Goal: Task Accomplishment & Management: Use online tool/utility

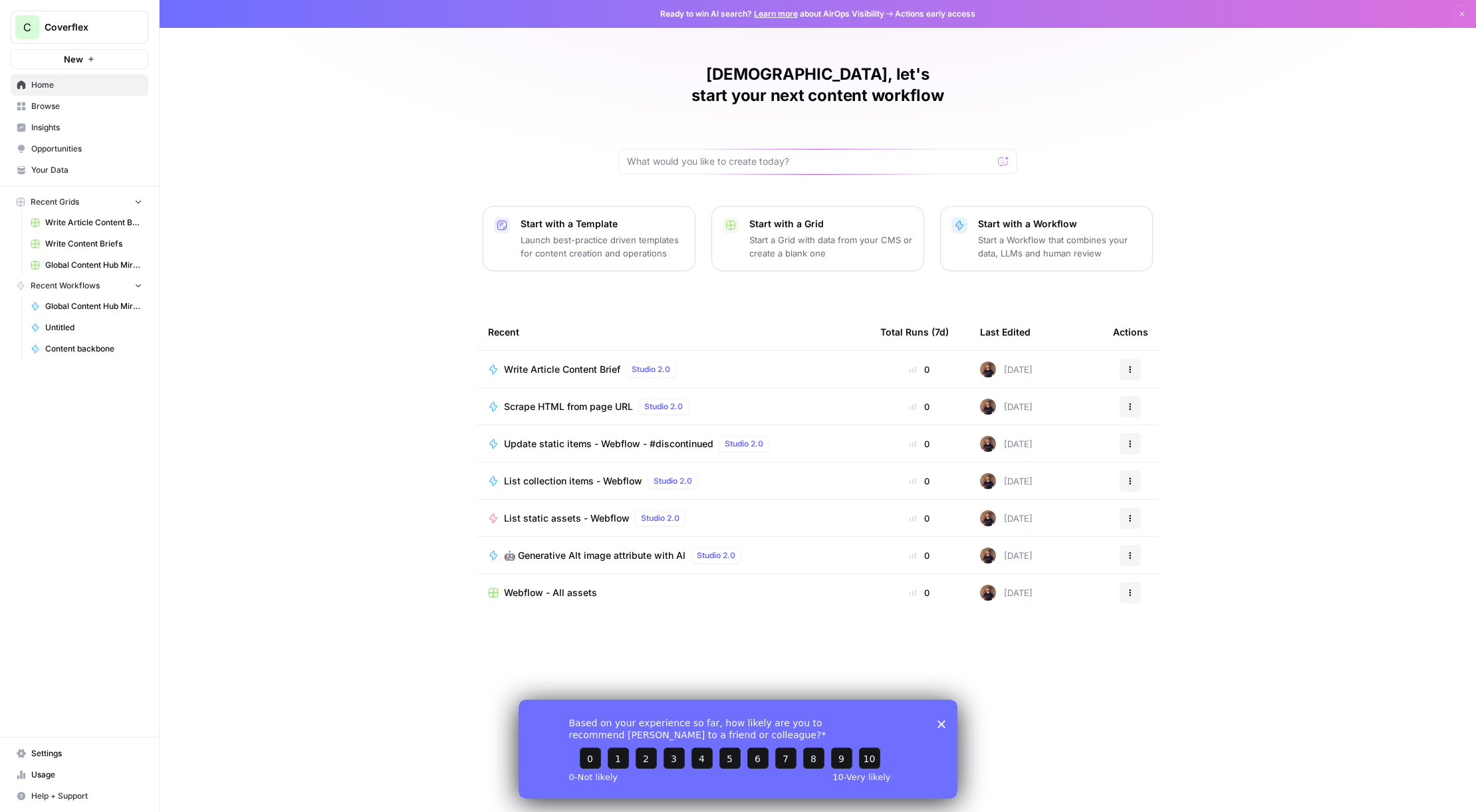
click at [78, 107] on span "Browse" at bounding box center [86, 107] width 111 height 12
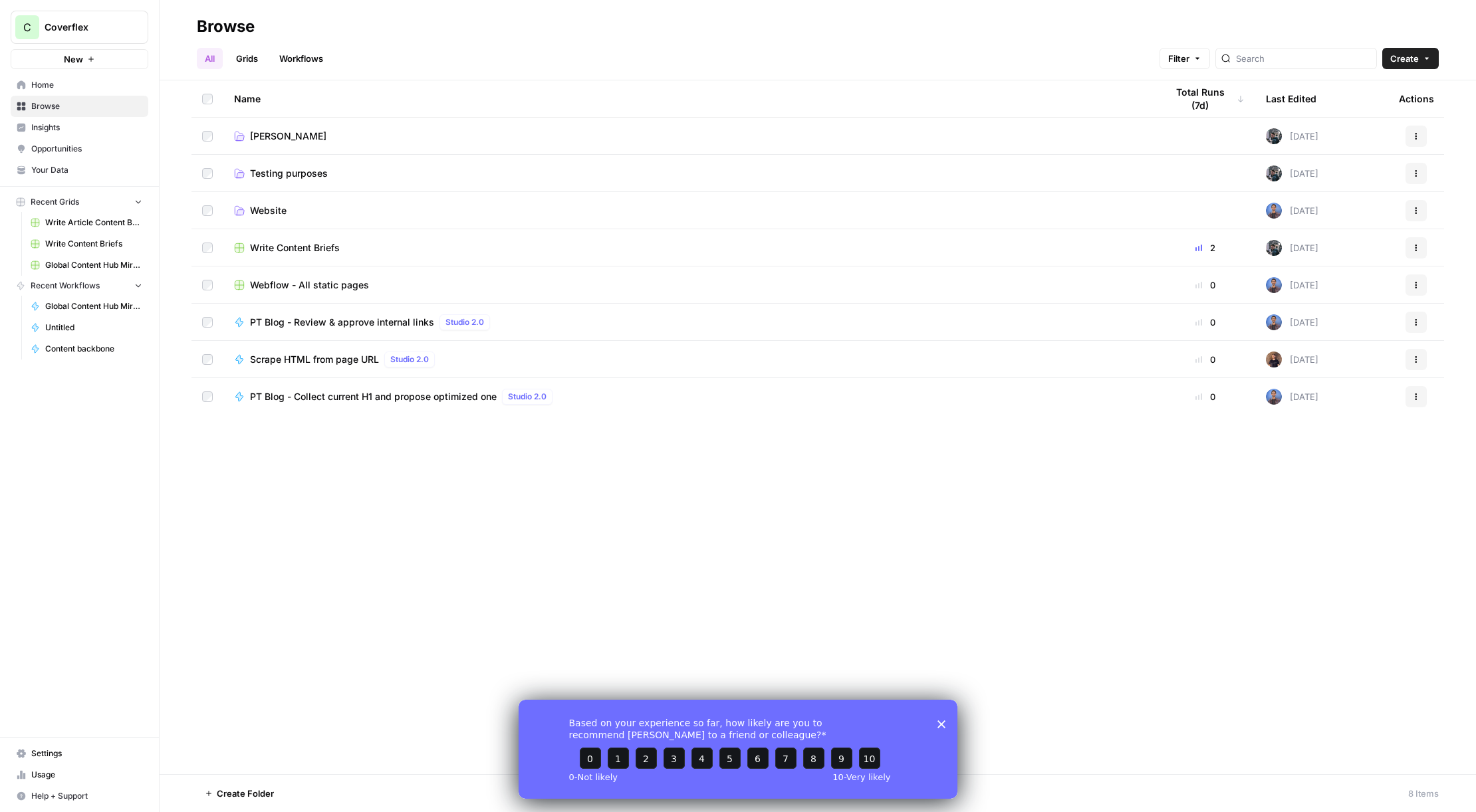
click at [334, 131] on link "[PERSON_NAME]" at bounding box center [689, 136] width 911 height 14
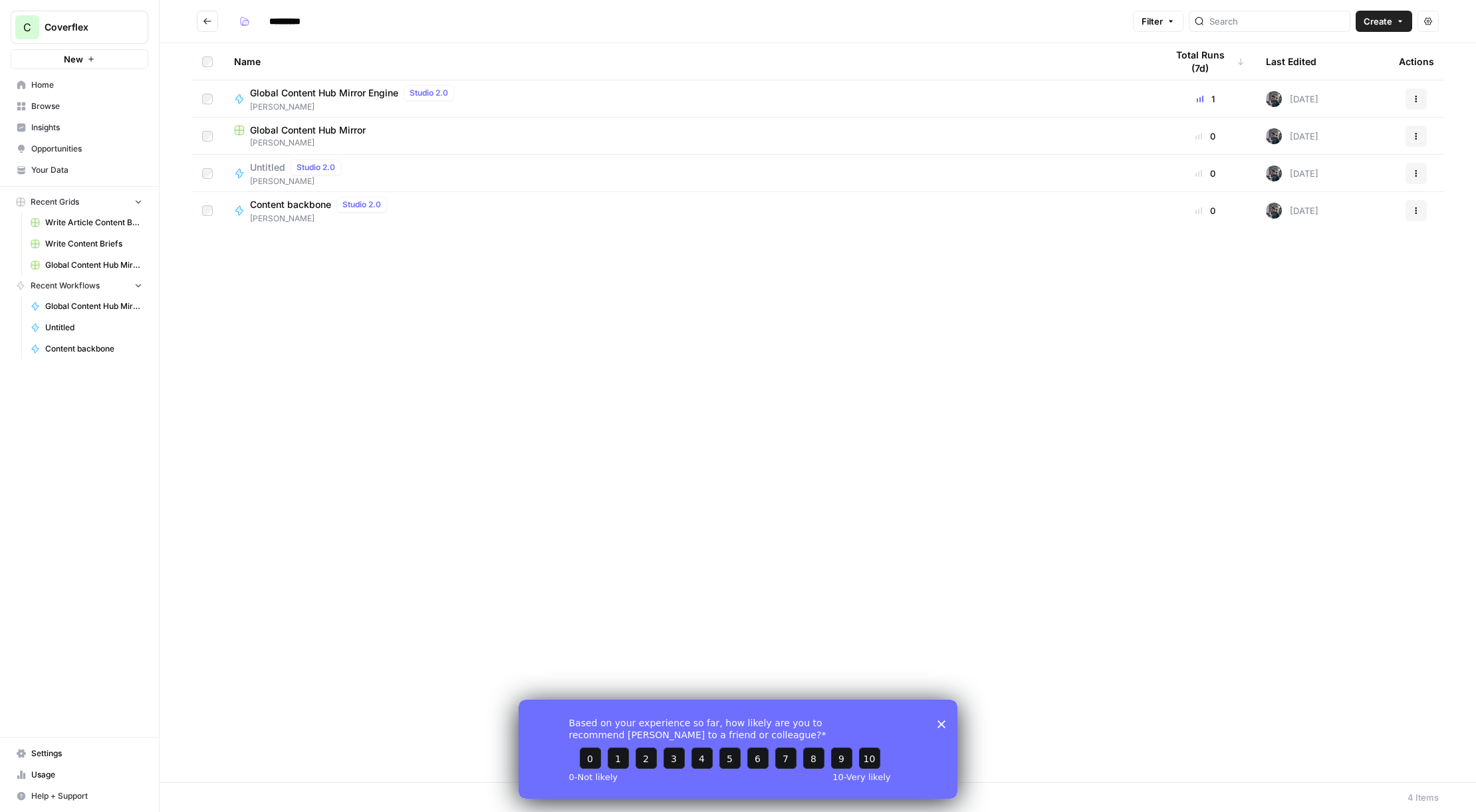
click at [338, 134] on span "Global Content Hub Mirror" at bounding box center [308, 130] width 115 height 14
type input "*********"
click at [353, 96] on span "Global Content Hub Mirror Engine" at bounding box center [324, 93] width 148 height 14
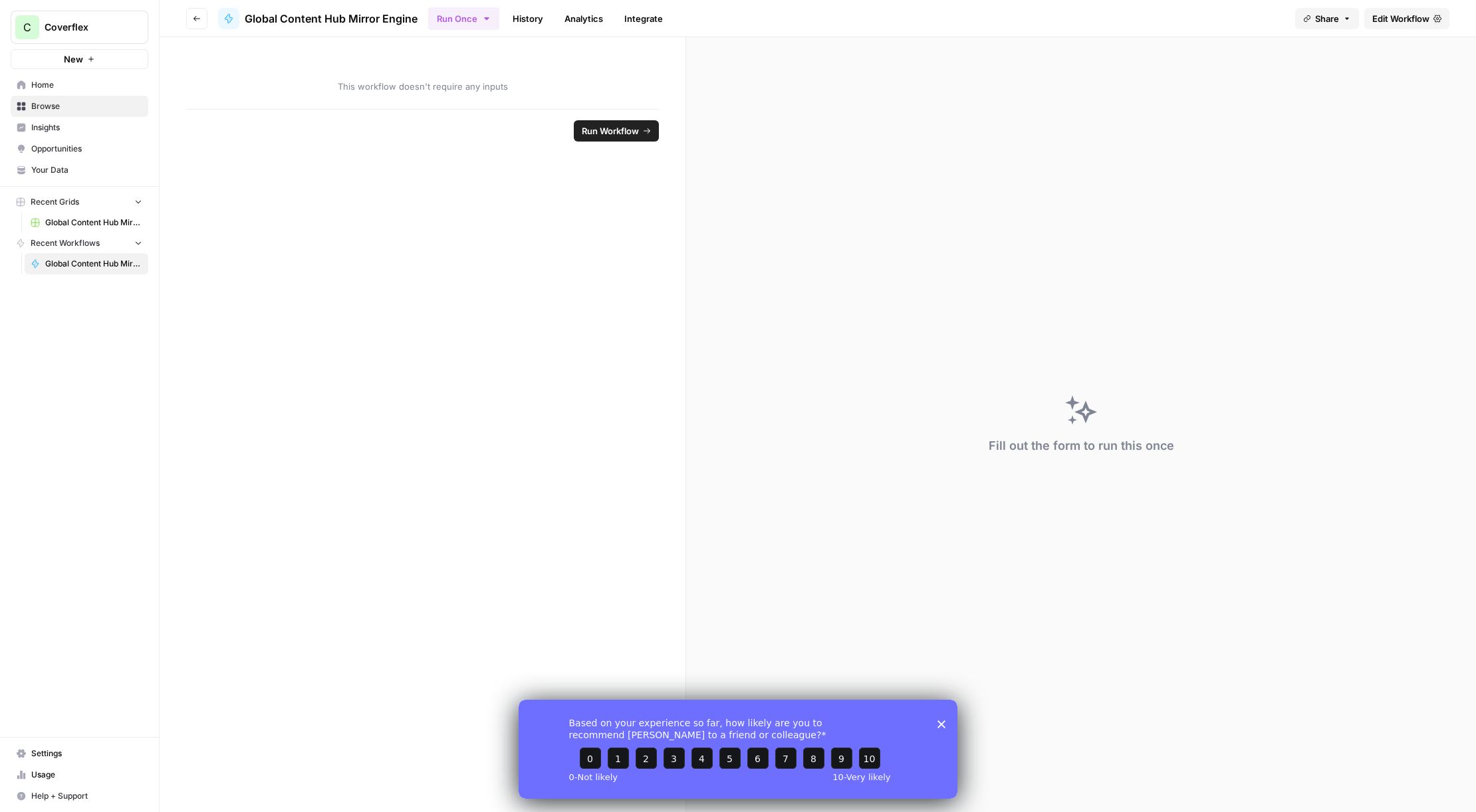
click at [1392, 20] on span "Edit Workflow" at bounding box center [1401, 19] width 57 height 14
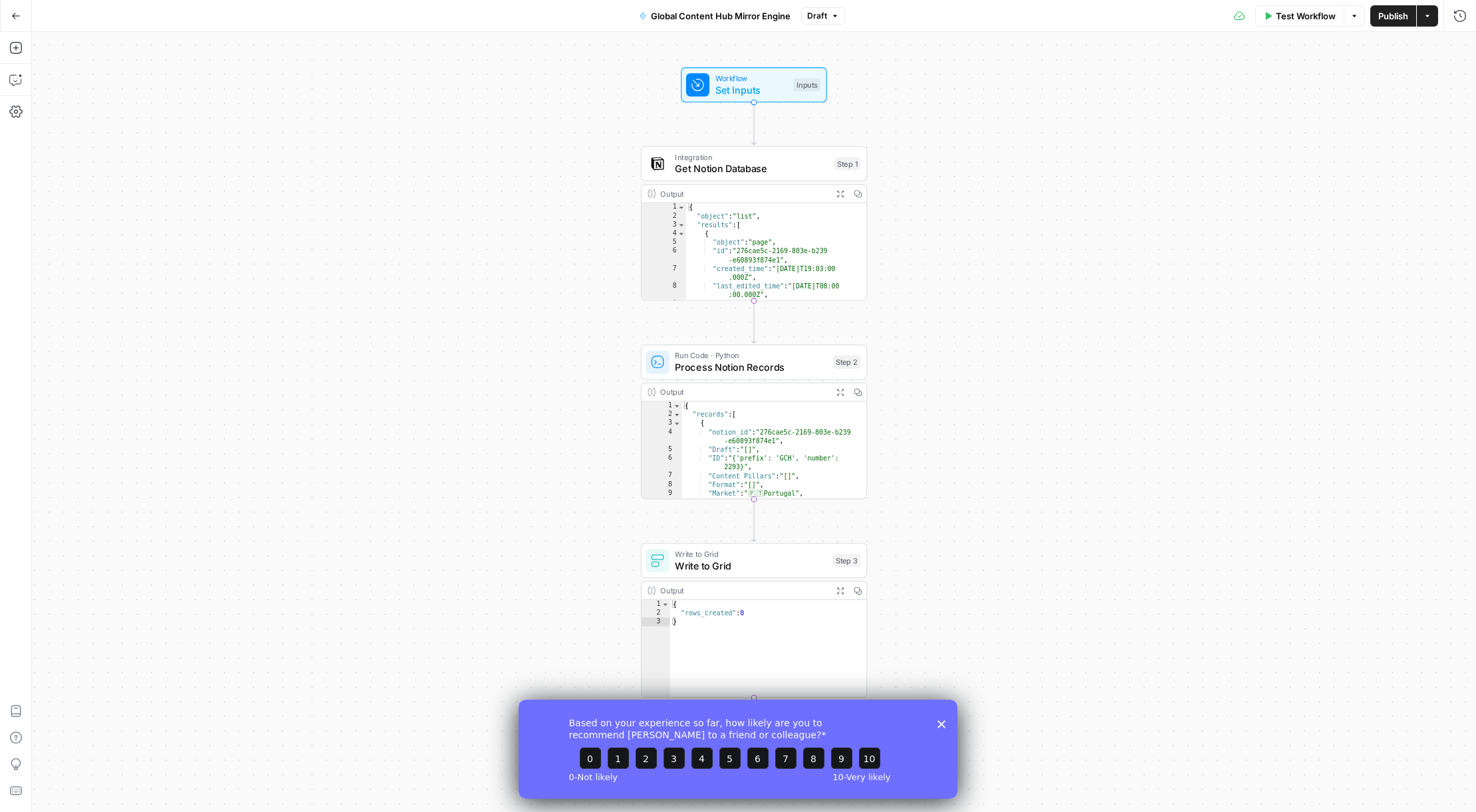
click at [943, 734] on div "Based on your experience so far, how likely are you to recommend [PERSON_NAME] …" at bounding box center [738, 749] width 439 height 99
click at [941, 728] on icon "Close survey" at bounding box center [941, 724] width 8 height 8
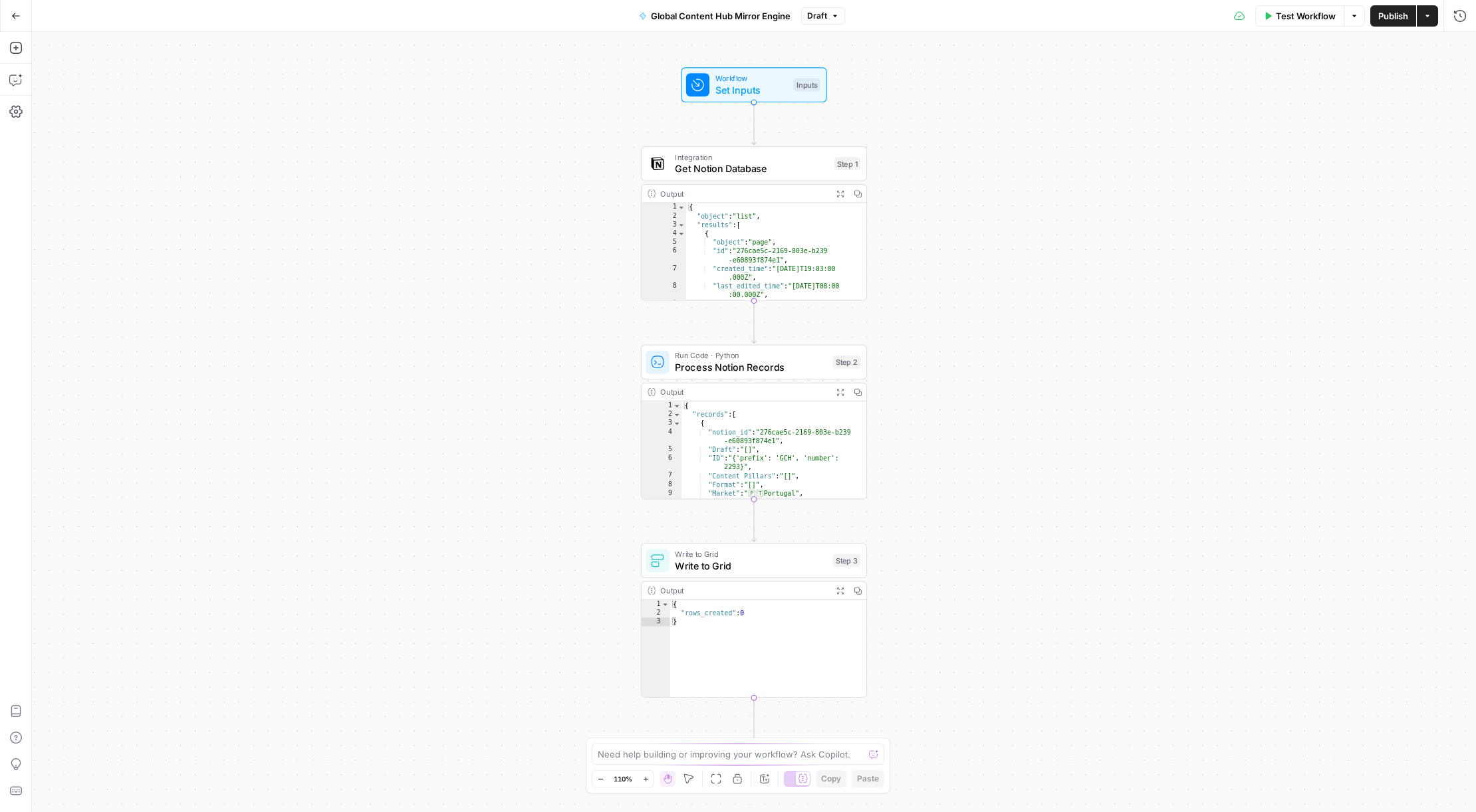
type textarea "*"
click at [785, 418] on div "{ "records" : [ { "notion_id" : "276cae5c-2169-803e-b239 -e60893f874e1" , "Draf…" at bounding box center [774, 464] width 185 height 125
type textarea "**********"
click at [769, 254] on div "{ "object" : "list" , "results" : [ { "object" : "page" , "id" : "276cae5c-2169…" at bounding box center [776, 261] width 181 height 116
click at [18, 49] on icon "button" at bounding box center [16, 48] width 14 height 14
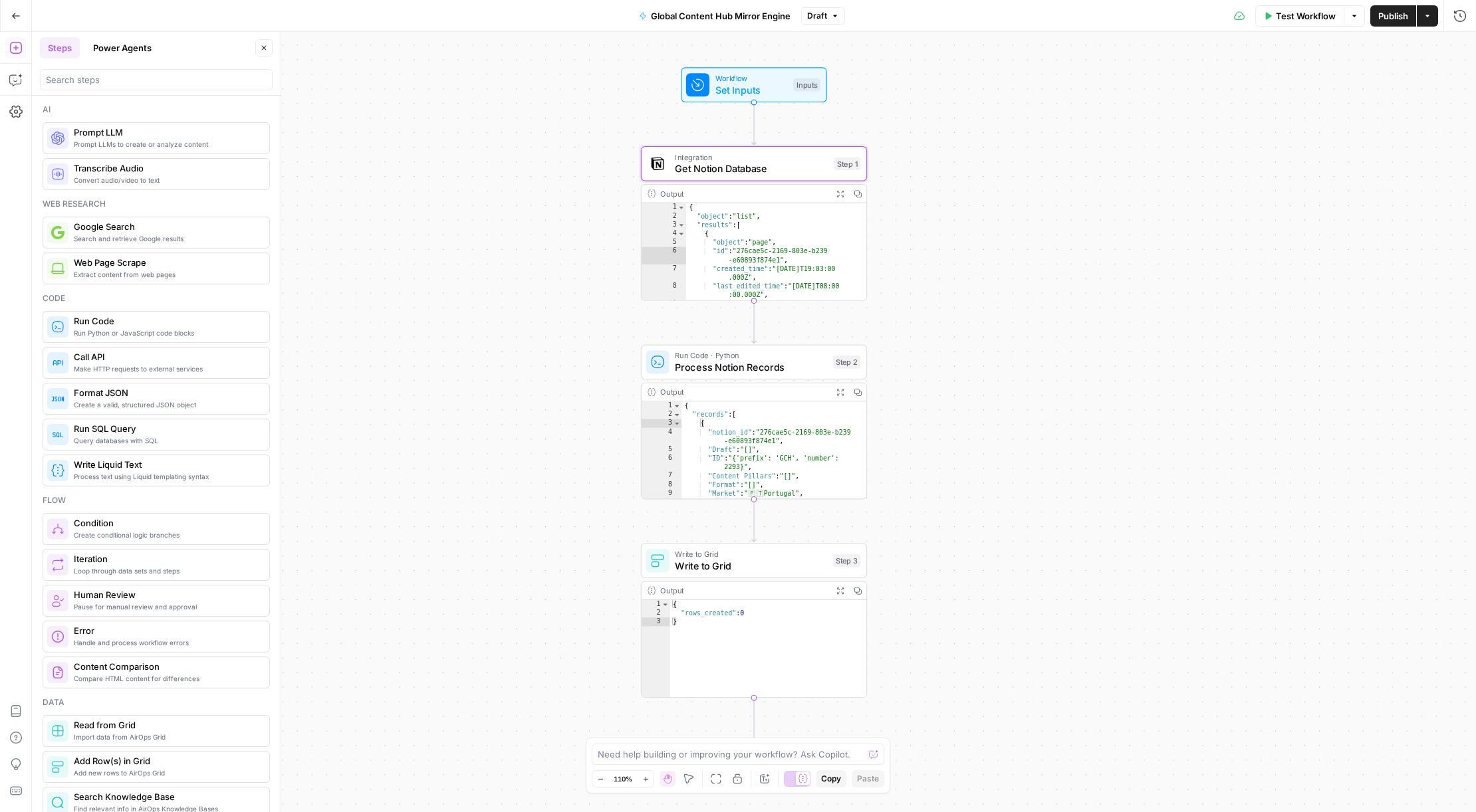
click at [138, 71] on div at bounding box center [156, 79] width 233 height 21
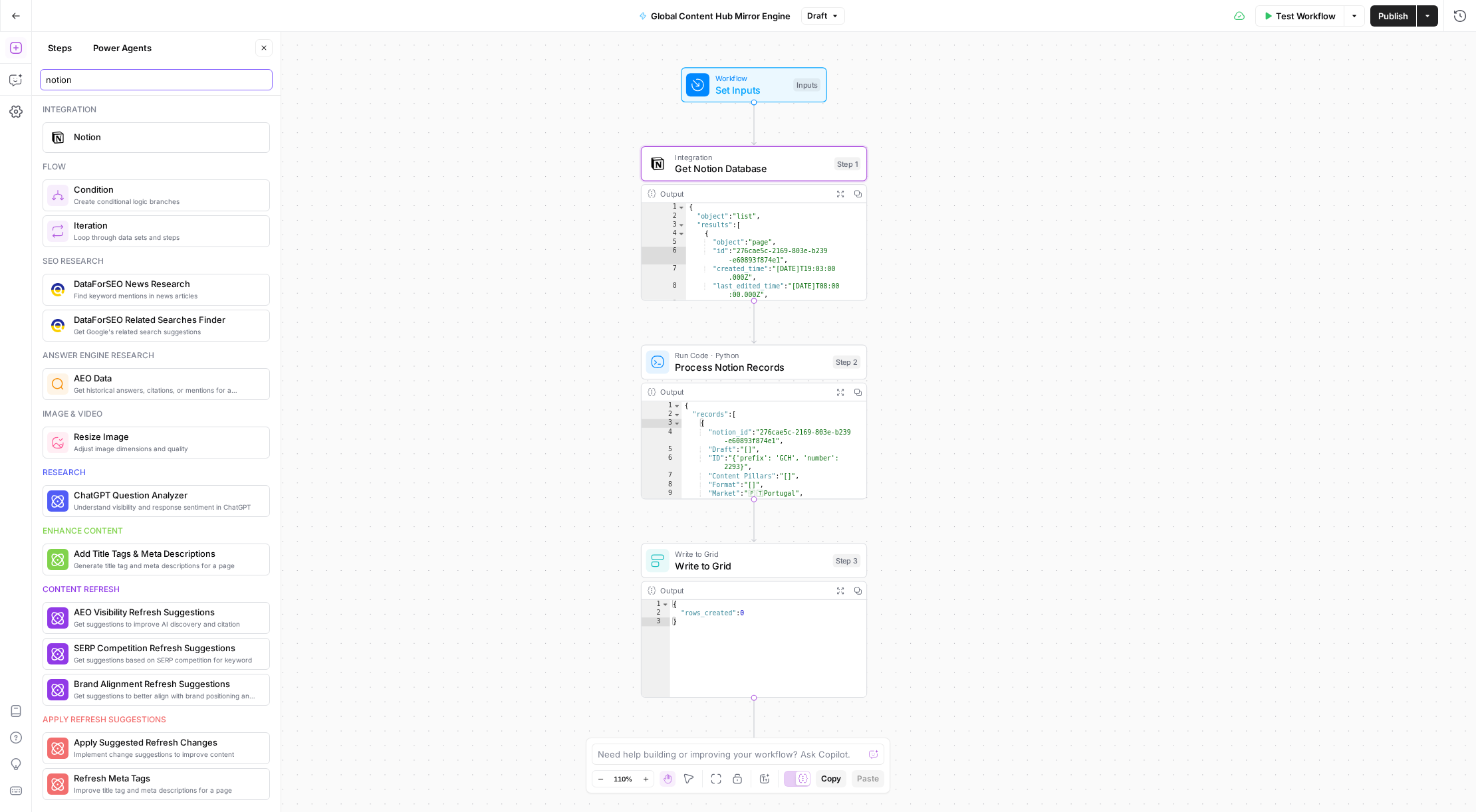
type input "notion"
click at [137, 138] on span "Notion" at bounding box center [166, 137] width 185 height 14
click at [1443, 105] on input "Authentication" at bounding box center [1335, 102] width 216 height 14
click at [1464, 105] on div at bounding box center [1343, 101] width 249 height 25
click at [1284, 137] on span "Notion 1" at bounding box center [1341, 135] width 221 height 14
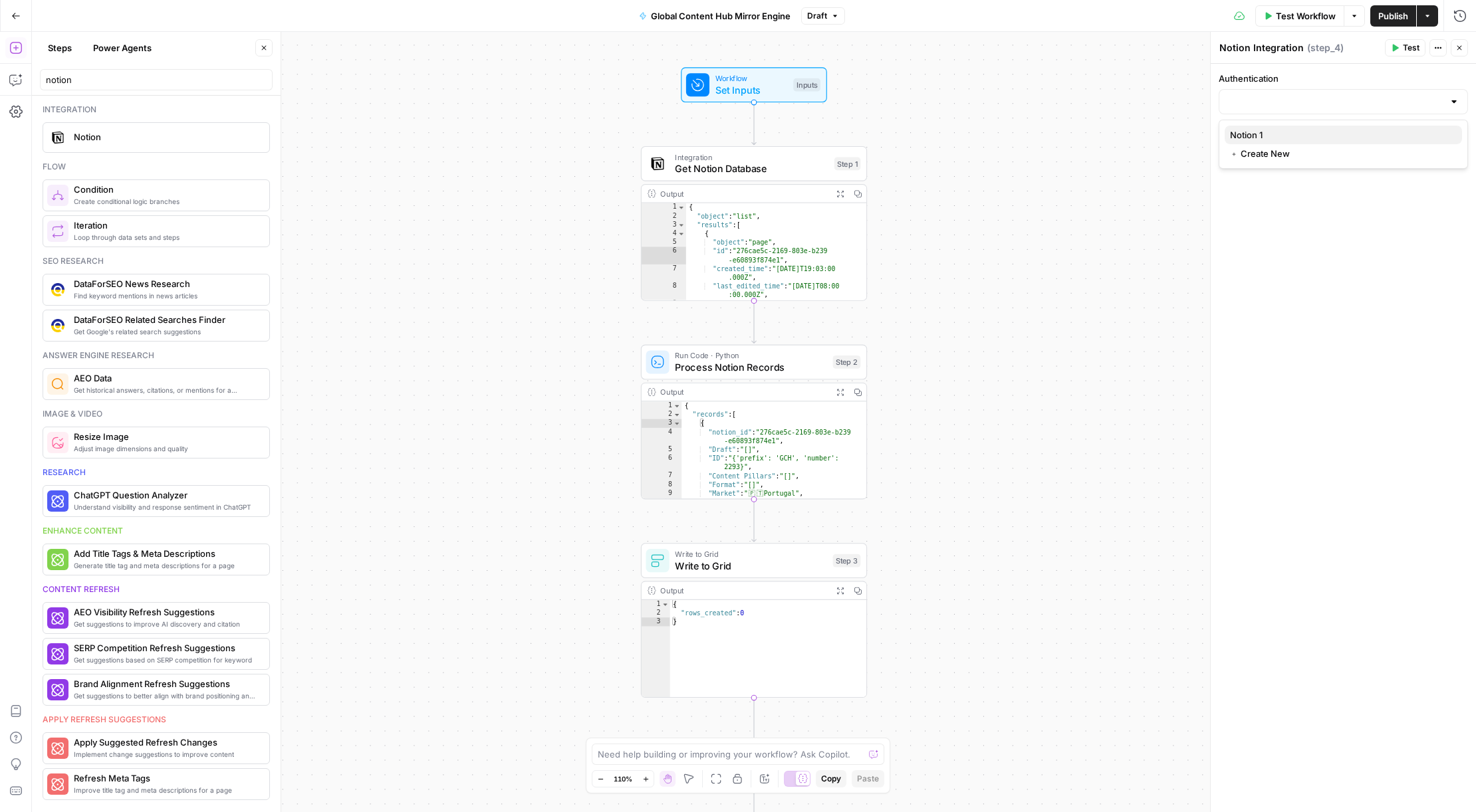
type input "Notion 1"
click at [1454, 155] on div at bounding box center [1454, 155] width 11 height 14
click at [1301, 230] on span "Create Database Item" at bounding box center [1341, 225] width 221 height 14
type input "Create Database Item"
click at [1301, 230] on div "Authentication Notion 1 Action Create Database Item When the step fails: Termin…" at bounding box center [1343, 438] width 266 height 748
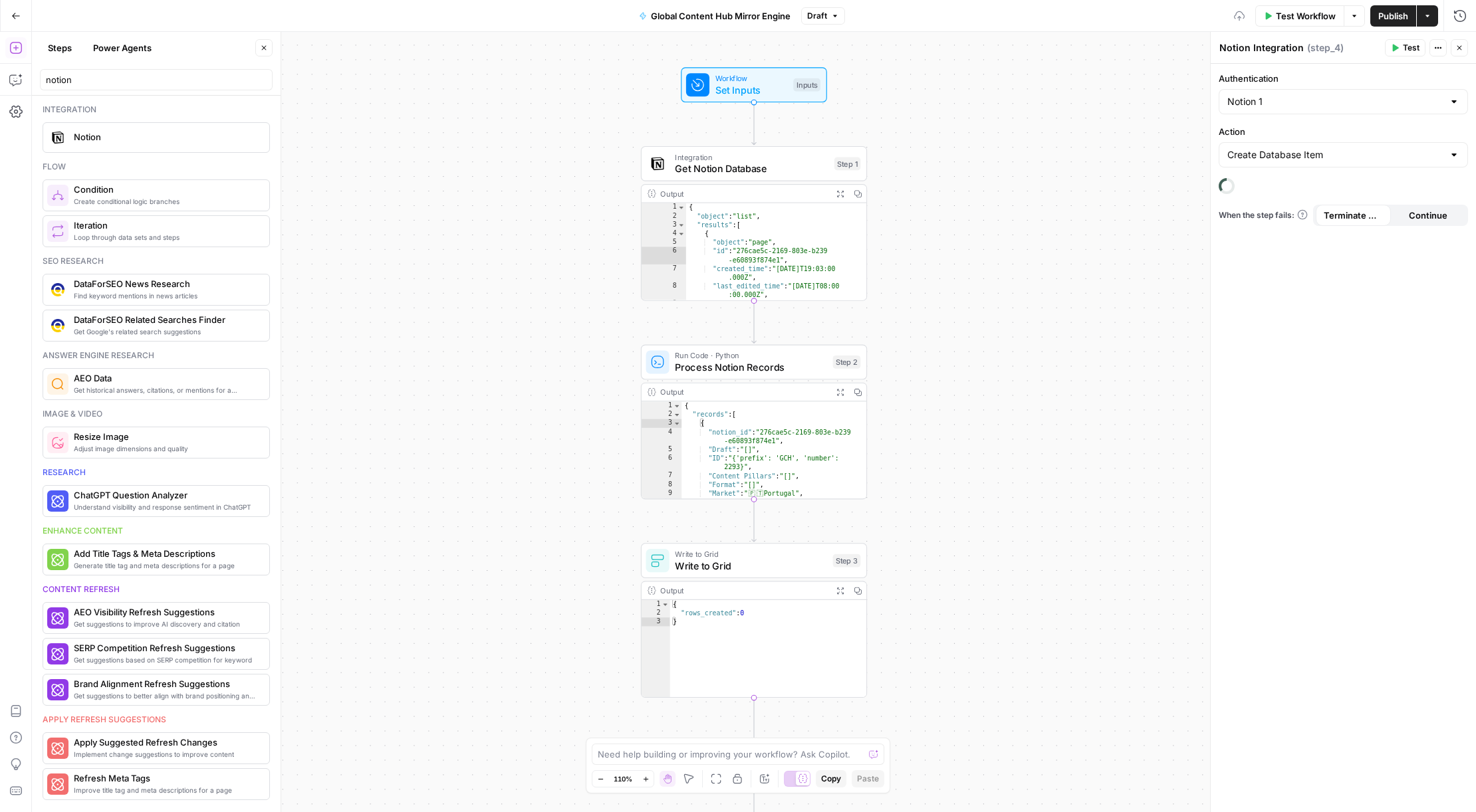
click at [1458, 156] on div at bounding box center [1454, 155] width 11 height 14
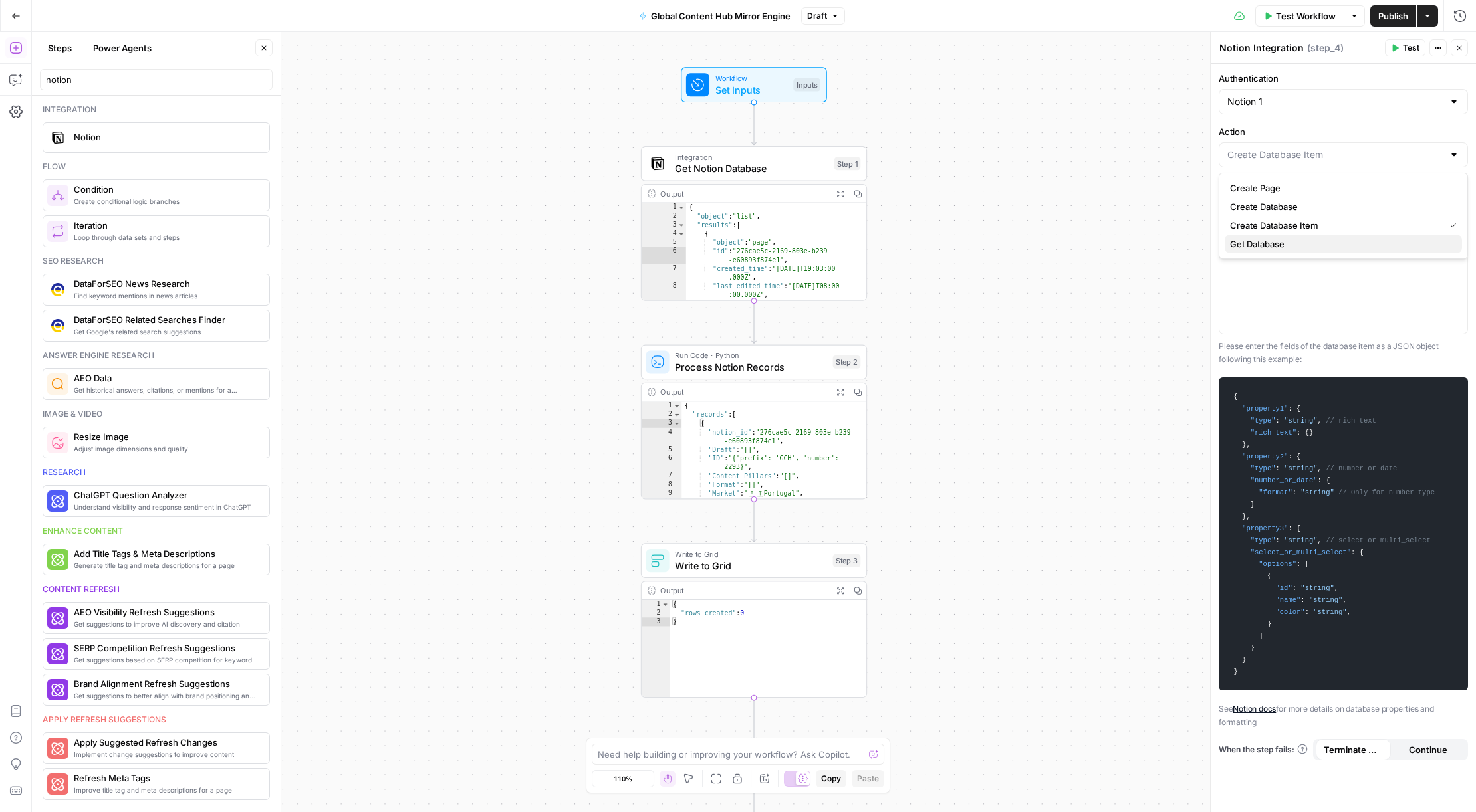
click at [1323, 244] on span "Get Database" at bounding box center [1341, 244] width 221 height 14
type input "Get Database"
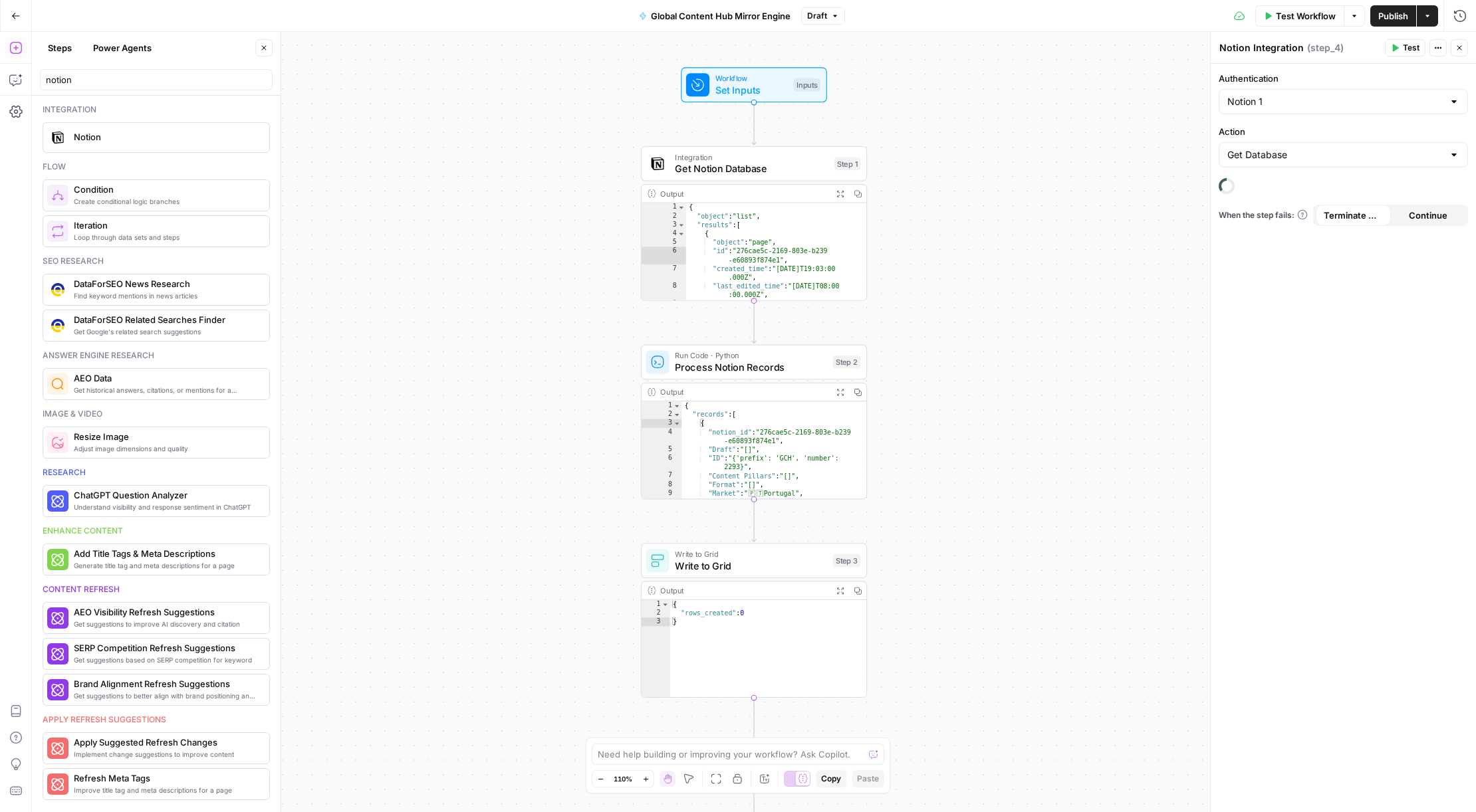
click at [1446, 157] on div "Get Database" at bounding box center [1343, 154] width 249 height 25
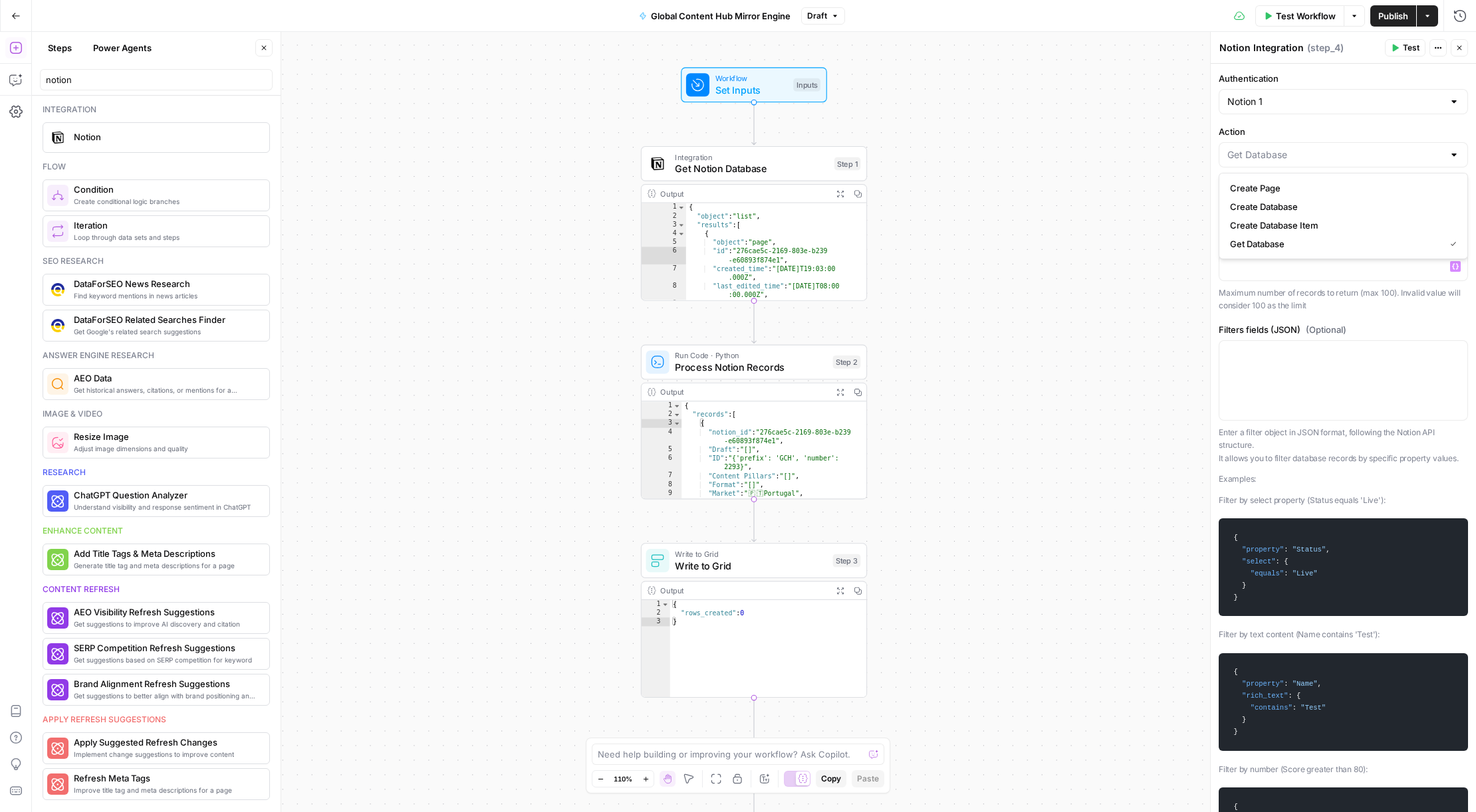
type input "Get Database"
click at [1322, 295] on p "Maximum number of records to return (max 100). Invalid value will consider 100 …" at bounding box center [1343, 299] width 249 height 26
click at [1444, 206] on div at bounding box center [1343, 208] width 249 height 25
click at [1316, 240] on span "Global Content Hub" at bounding box center [1341, 242] width 221 height 14
type input "Global Content Hub"
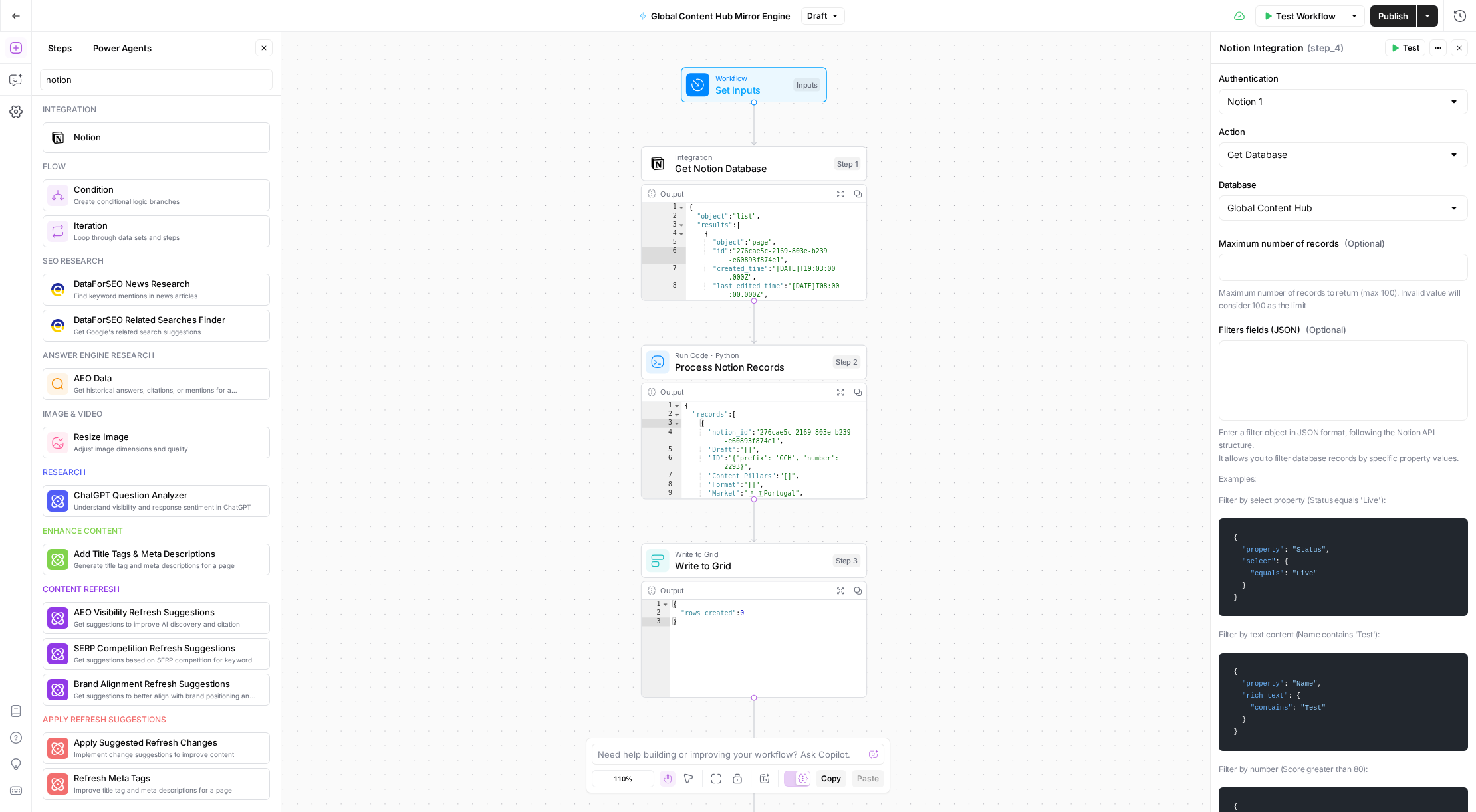
click at [768, 170] on span "Get Notion Database" at bounding box center [751, 169] width 154 height 15
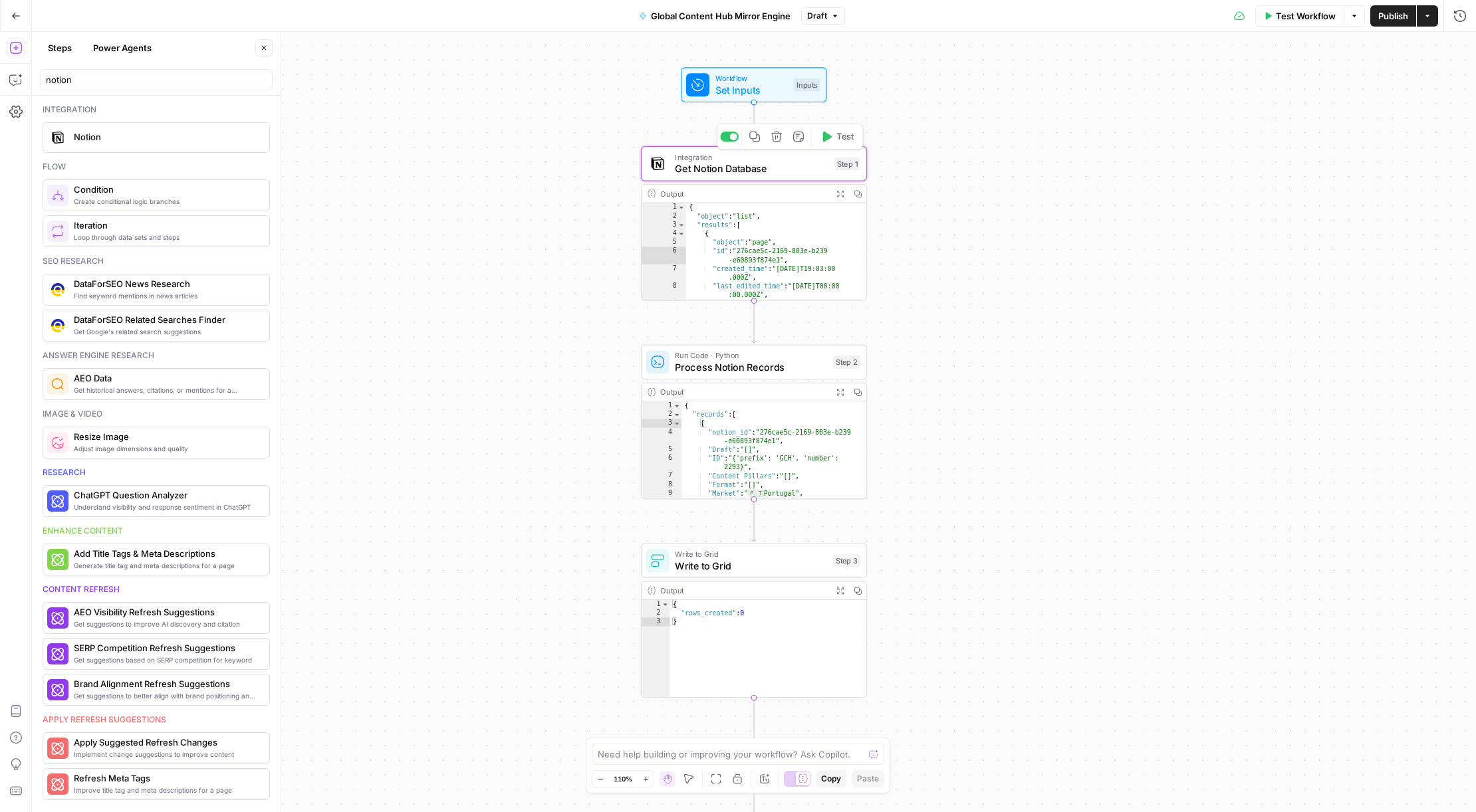
type textarea "Get Notion Database"
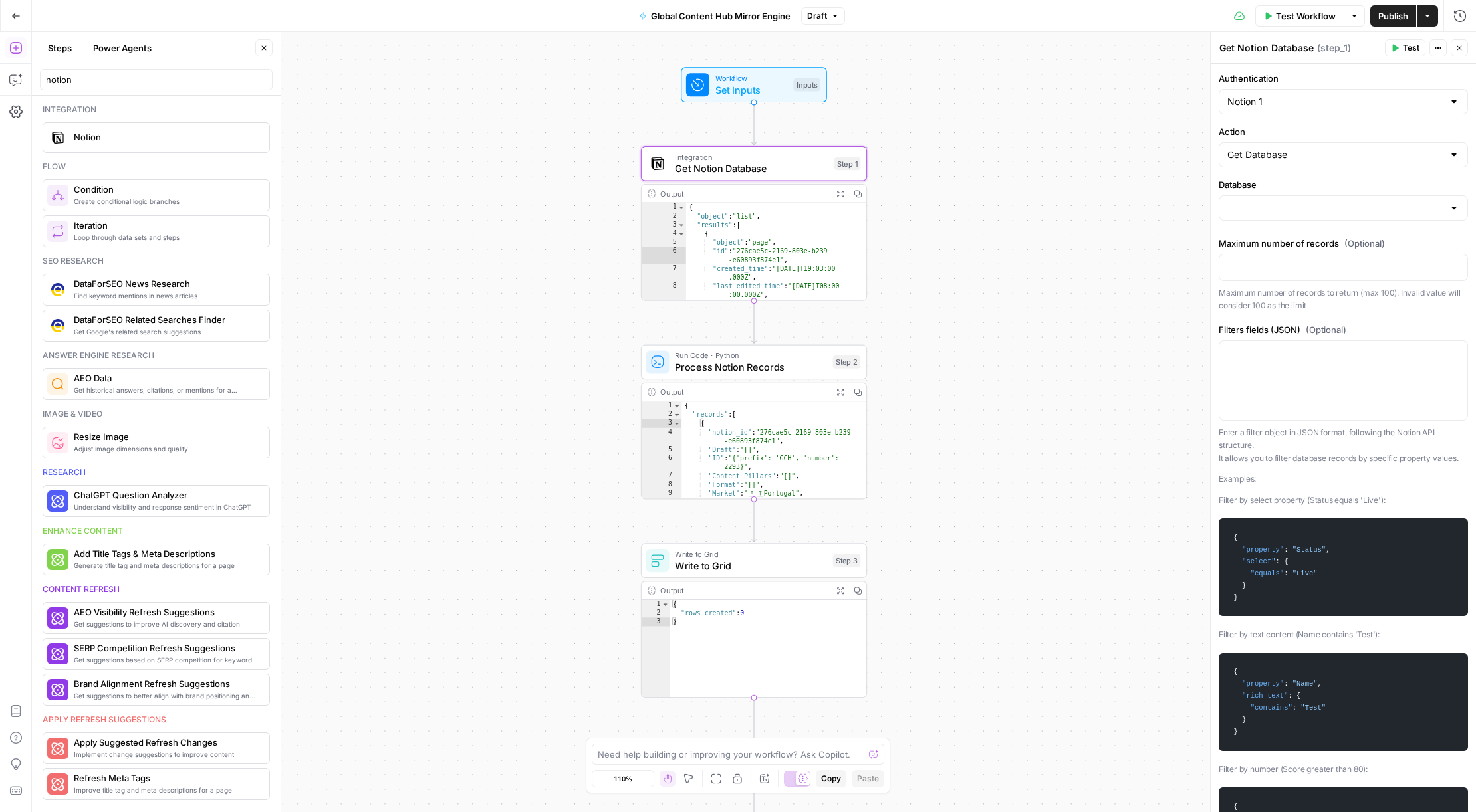
click at [1458, 156] on div at bounding box center [1454, 155] width 11 height 14
type input "Global Content Hub"
click at [1458, 155] on div at bounding box center [1454, 155] width 11 height 14
type input "Get Database"
click at [782, 174] on span "Get Notion Database" at bounding box center [751, 169] width 154 height 15
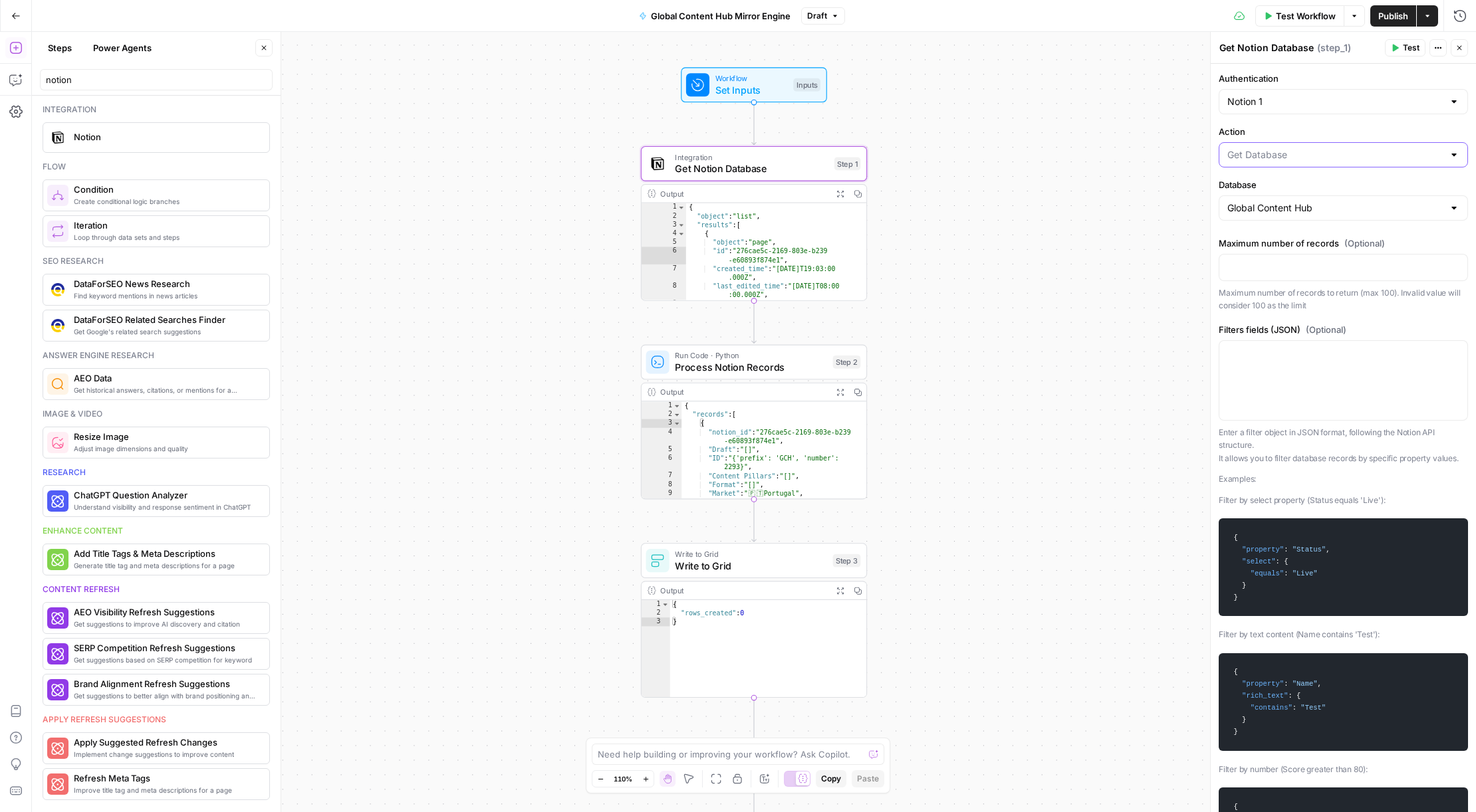
click at [1311, 158] on input "Action" at bounding box center [1335, 155] width 216 height 14
click at [1323, 149] on input "Action" at bounding box center [1335, 155] width 216 height 14
type input "Get Database"
click at [194, 81] on input "notion" at bounding box center [156, 80] width 221 height 14
drag, startPoint x: 1290, startPoint y: 162, endPoint x: 1300, endPoint y: 159, distance: 10.4
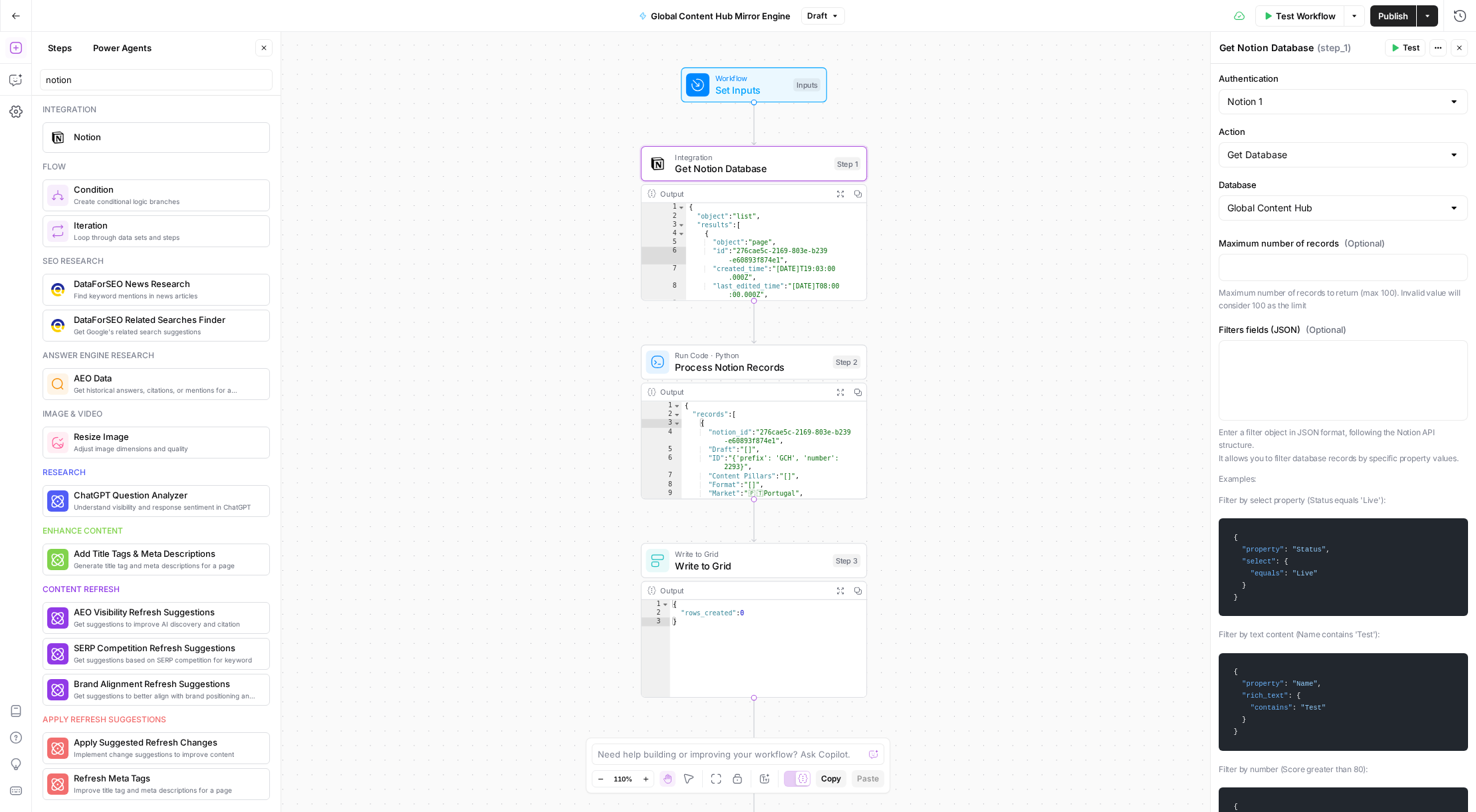
click at [1289, 162] on div "Get Database" at bounding box center [1343, 154] width 249 height 25
click at [1301, 158] on input "Action" at bounding box center [1335, 155] width 216 height 14
